Goal: Contribute content: Contribute content

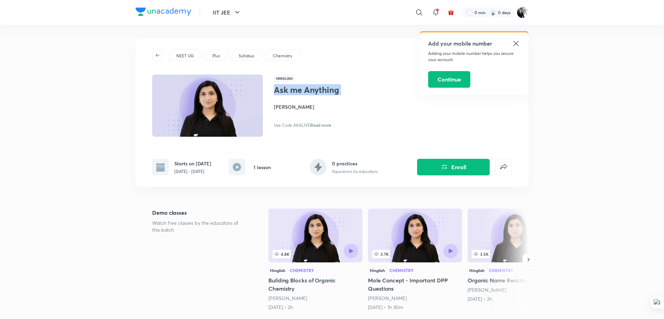
drag, startPoint x: 274, startPoint y: 92, endPoint x: 337, endPoint y: 96, distance: 63.1
click at [337, 96] on div "Ask me Anything [PERSON_NAME] Use Code AKALIVE Read more" at bounding box center [351, 107] width 155 height 44
copy h1 "Ask me Anything"
click at [515, 40] on icon at bounding box center [516, 43] width 8 height 8
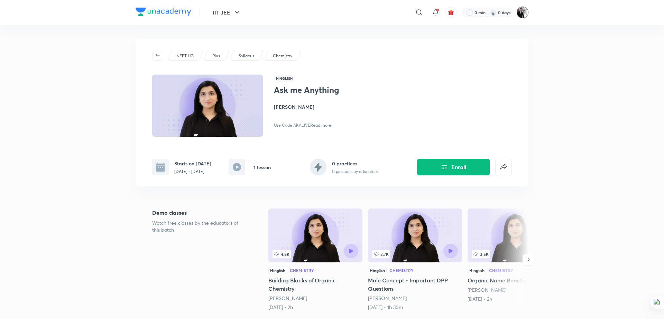
click at [519, 13] on img at bounding box center [523, 13] width 12 height 12
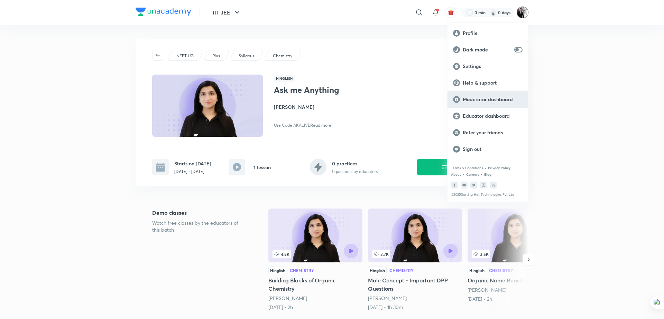
click at [492, 96] on p "Moderator dashboard" at bounding box center [493, 99] width 60 height 6
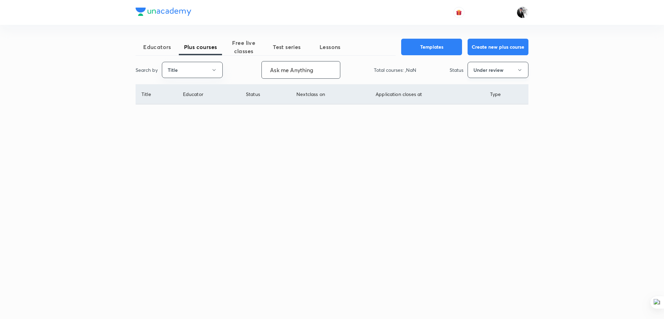
type input "Ask me Anything"
click at [502, 71] on button "Under review" at bounding box center [497, 70] width 61 height 16
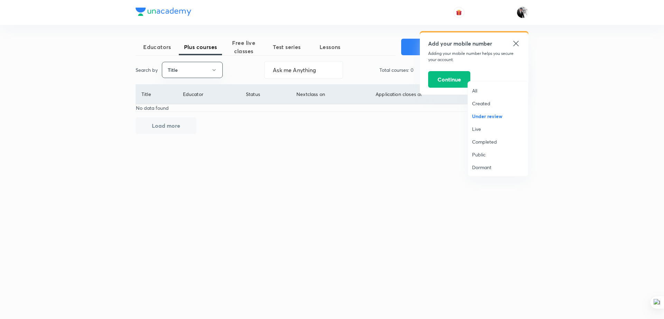
click at [491, 113] on span "Under review" at bounding box center [498, 116] width 52 height 7
click at [516, 45] on icon at bounding box center [516, 43] width 8 height 8
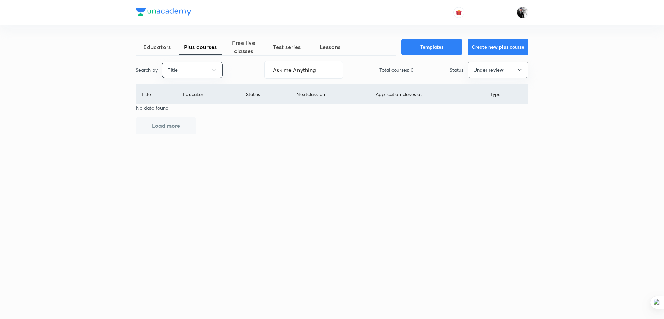
click at [528, 67] on div "Educators Plus courses Free live classes Test series Lessons Templates Create n…" at bounding box center [332, 159] width 664 height 319
click at [522, 67] on icon "button" at bounding box center [520, 70] width 6 height 6
click at [487, 129] on span "Live" at bounding box center [498, 128] width 52 height 7
click at [252, 49] on span "Free live classes" at bounding box center [243, 47] width 43 height 17
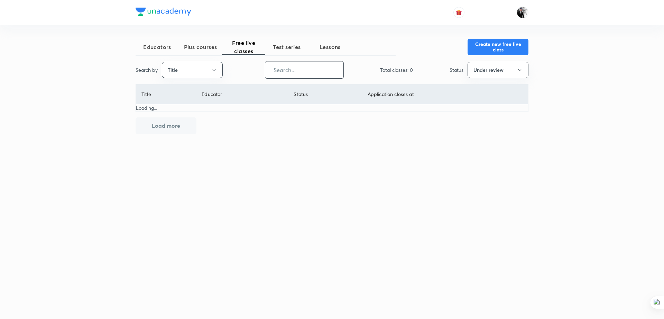
click at [310, 70] on input "text" at bounding box center [304, 70] width 78 height 18
paste input "Ask me Anything"
type input "Ask me Anything"
click at [510, 70] on button "Under review" at bounding box center [497, 70] width 61 height 16
click at [475, 131] on span "Live" at bounding box center [498, 128] width 52 height 7
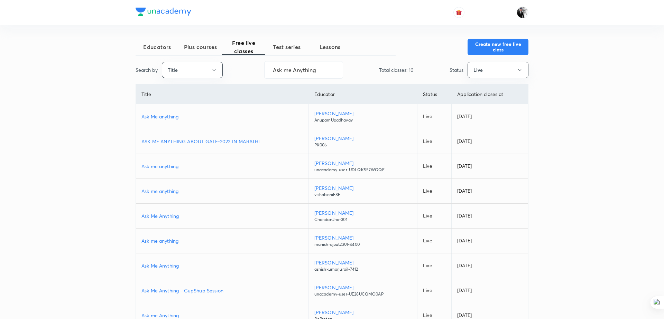
scroll to position [58, 0]
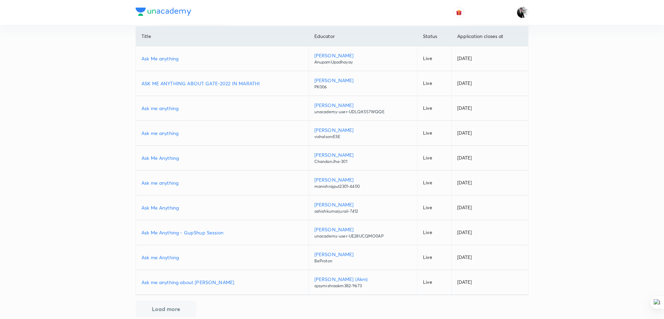
click at [166, 256] on p "Ask me Anything" at bounding box center [221, 257] width 161 height 7
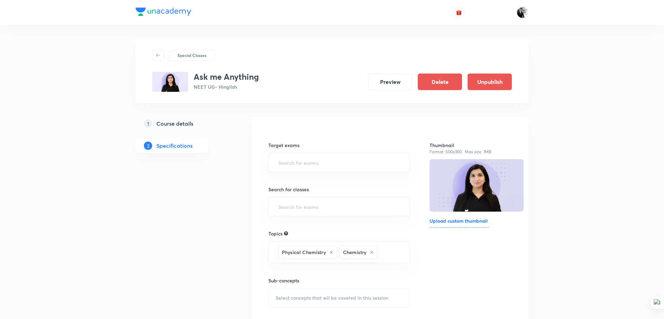
click at [182, 124] on h5 "Course details" at bounding box center [174, 124] width 37 height 8
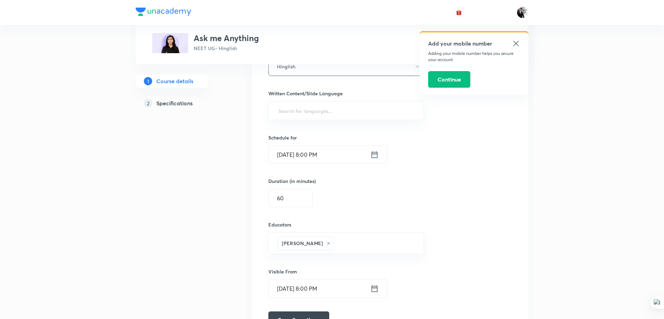
scroll to position [374, 0]
click at [377, 154] on icon at bounding box center [374, 154] width 6 height 7
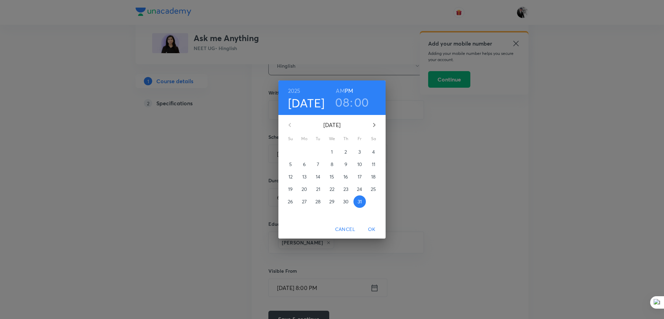
click at [332, 150] on p "1" at bounding box center [332, 152] width 2 height 7
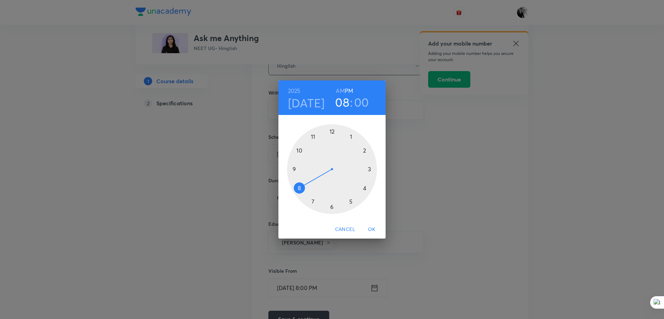
click at [371, 227] on span "OK" at bounding box center [371, 229] width 17 height 9
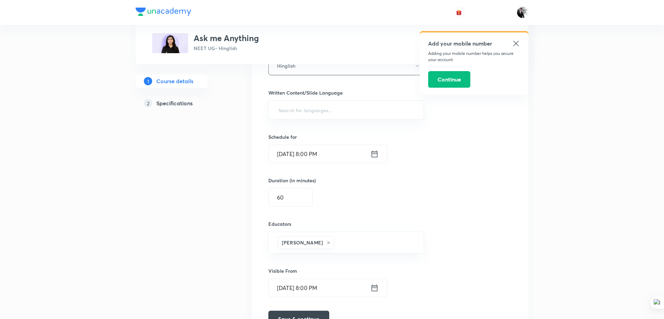
scroll to position [413, 0]
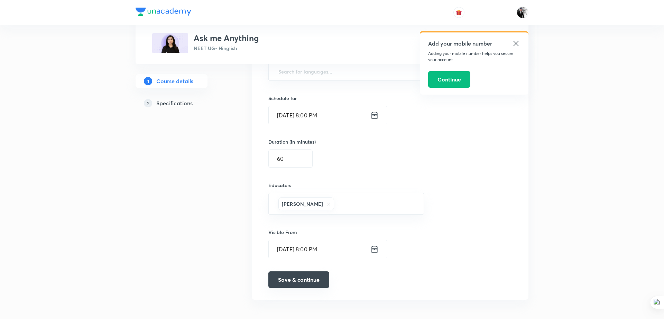
click at [304, 282] on button "Save & continue" at bounding box center [298, 280] width 61 height 17
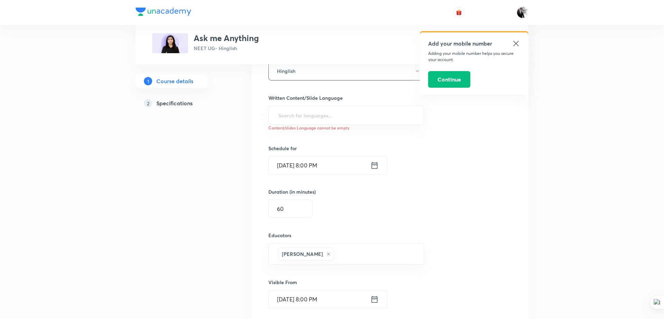
scroll to position [349, 0]
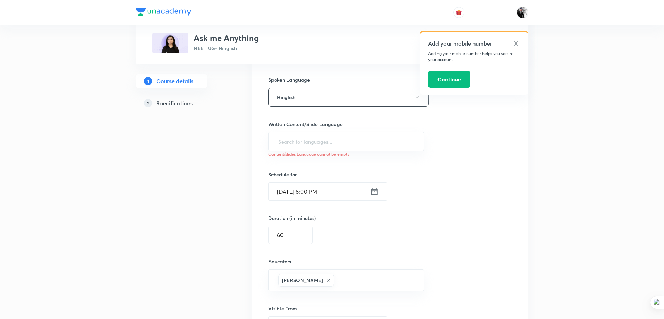
click at [517, 42] on icon at bounding box center [515, 43] width 5 height 5
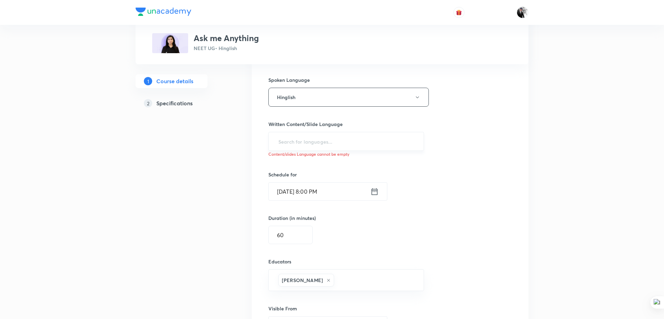
click at [326, 141] on input "text" at bounding box center [346, 141] width 138 height 13
type input "en"
click at [277, 164] on li "English" at bounding box center [345, 159] width 155 height 11
click at [450, 197] on div "Select a goal NEET UG ​ Class type Live Course type Online only Online with ext…" at bounding box center [389, 73] width 243 height 589
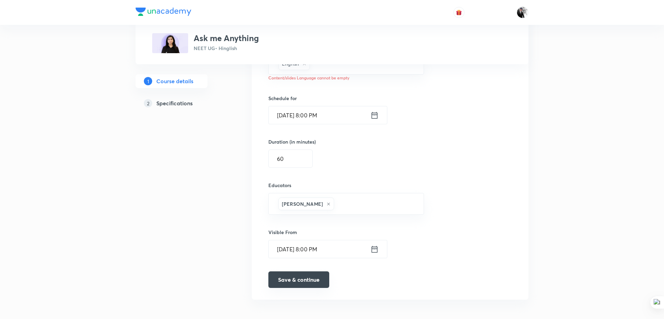
click at [310, 278] on button "Save & continue" at bounding box center [298, 280] width 61 height 17
click at [298, 279] on button "Save & continue" at bounding box center [298, 280] width 61 height 17
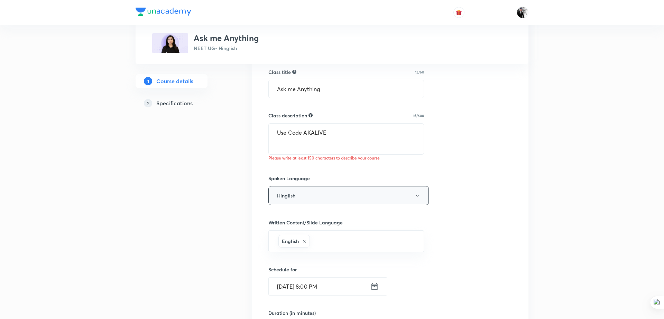
scroll to position [183, 0]
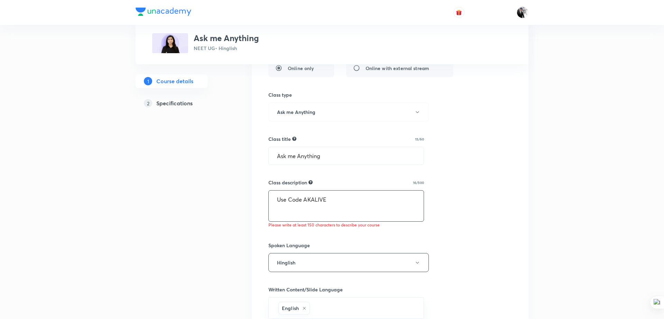
click at [339, 207] on textarea "Use Code AKALIVE" at bounding box center [346, 206] width 155 height 31
type textarea "Use Code AKALI"
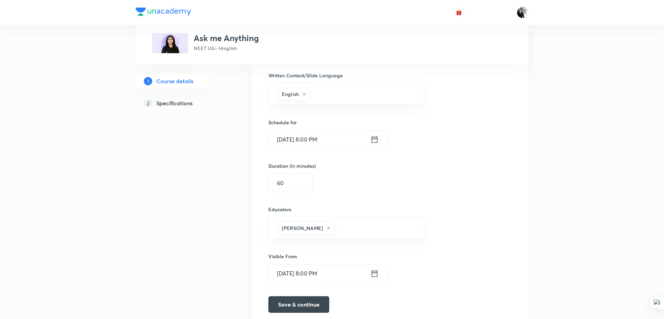
scroll to position [422, 0]
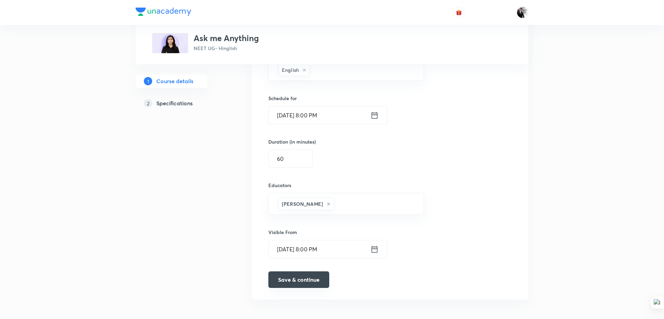
click at [304, 281] on button "Save & continue" at bounding box center [298, 280] width 61 height 17
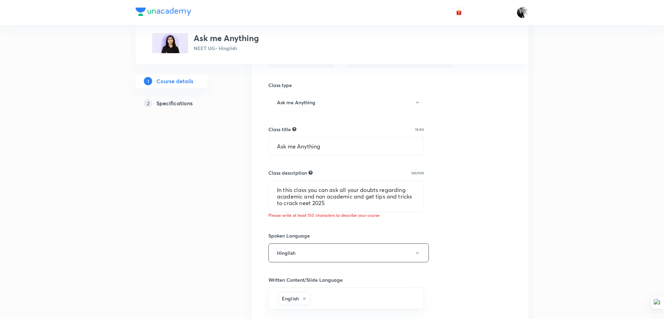
scroll to position [186, 0]
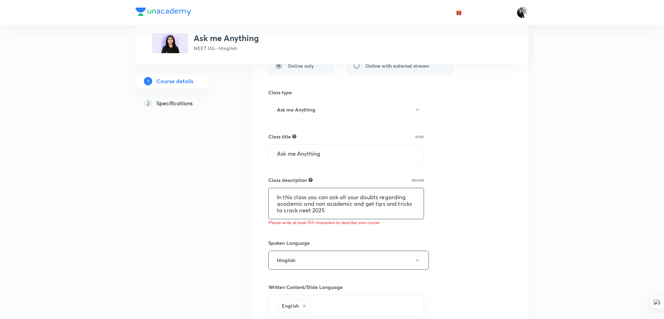
click at [310, 210] on textarea "In this class you can ask all your doubts regarding academic and non academic a…" at bounding box center [346, 203] width 155 height 31
click at [352, 215] on textarea "In this class you can ask all your doubts regarding academic and non academic a…" at bounding box center [346, 203] width 155 height 31
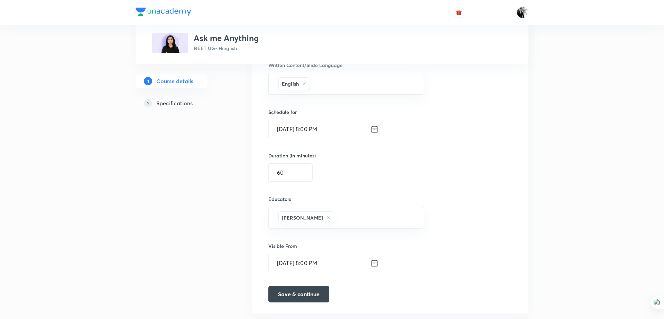
scroll to position [422, 0]
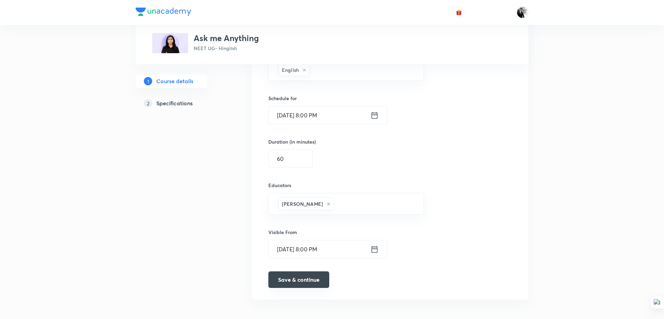
type textarea "In this class you can ask all your doubts regarding academic and non academic a…"
click at [308, 277] on button "Save & continue" at bounding box center [298, 280] width 61 height 17
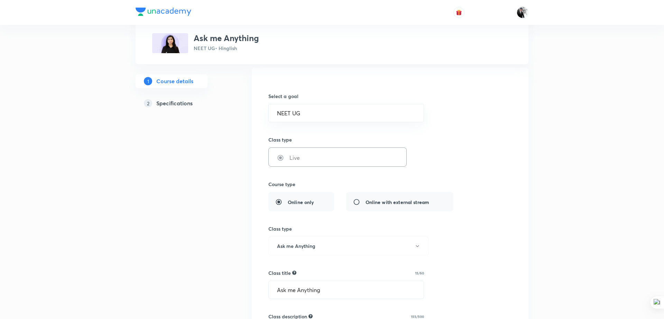
scroll to position [0, 0]
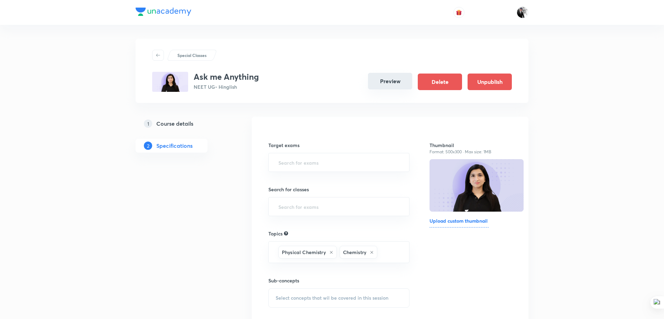
click at [384, 86] on button "Preview" at bounding box center [390, 81] width 44 height 17
